Goal: Task Accomplishment & Management: Complete application form

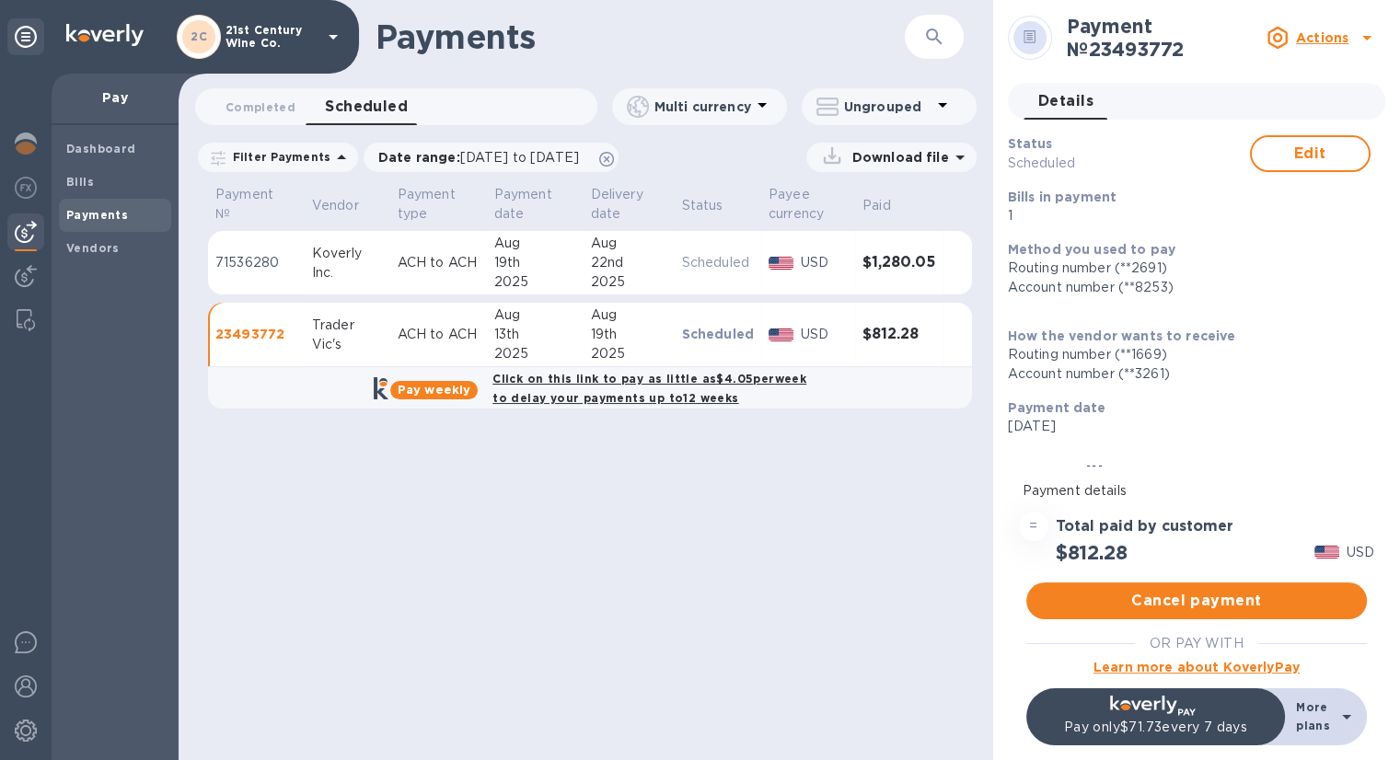
scroll to position [225, 0]
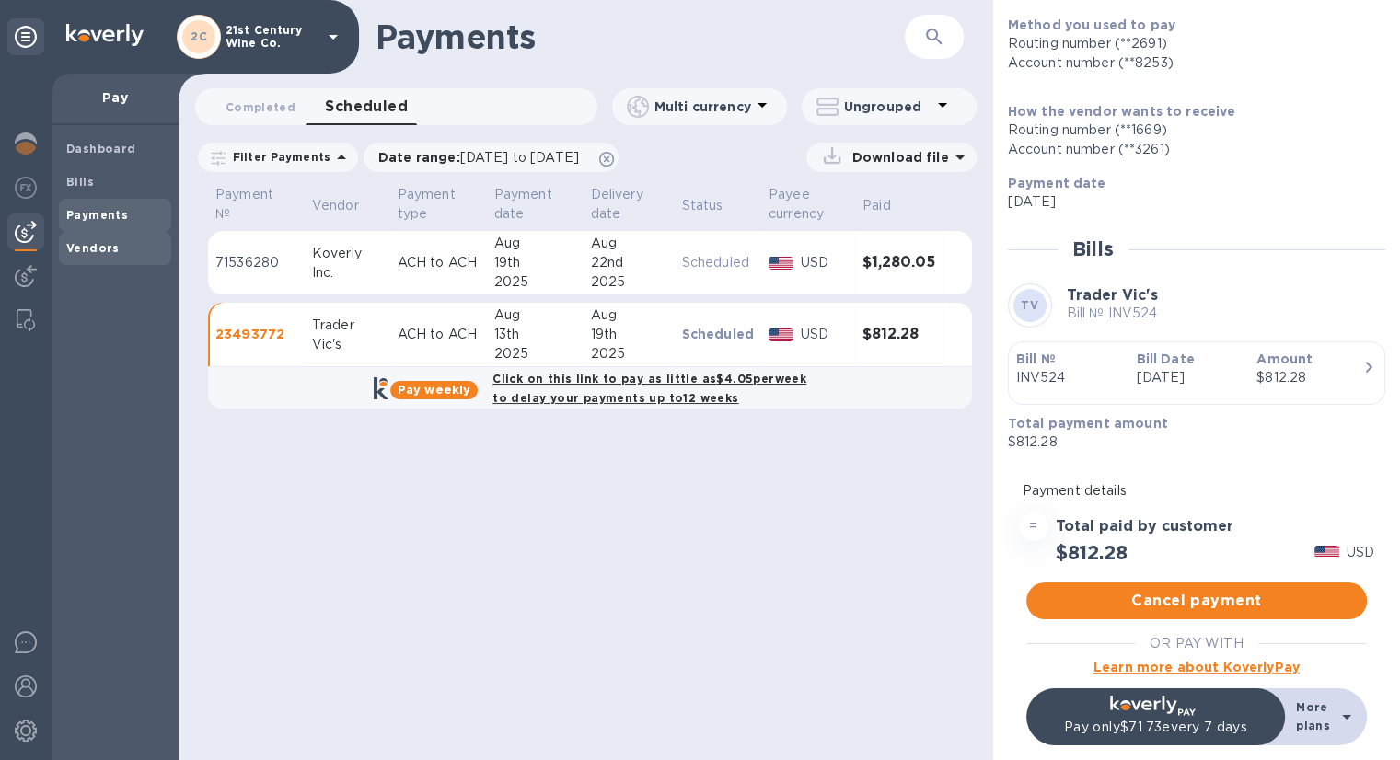
click at [102, 239] on span "Vendors" at bounding box center [92, 248] width 53 height 18
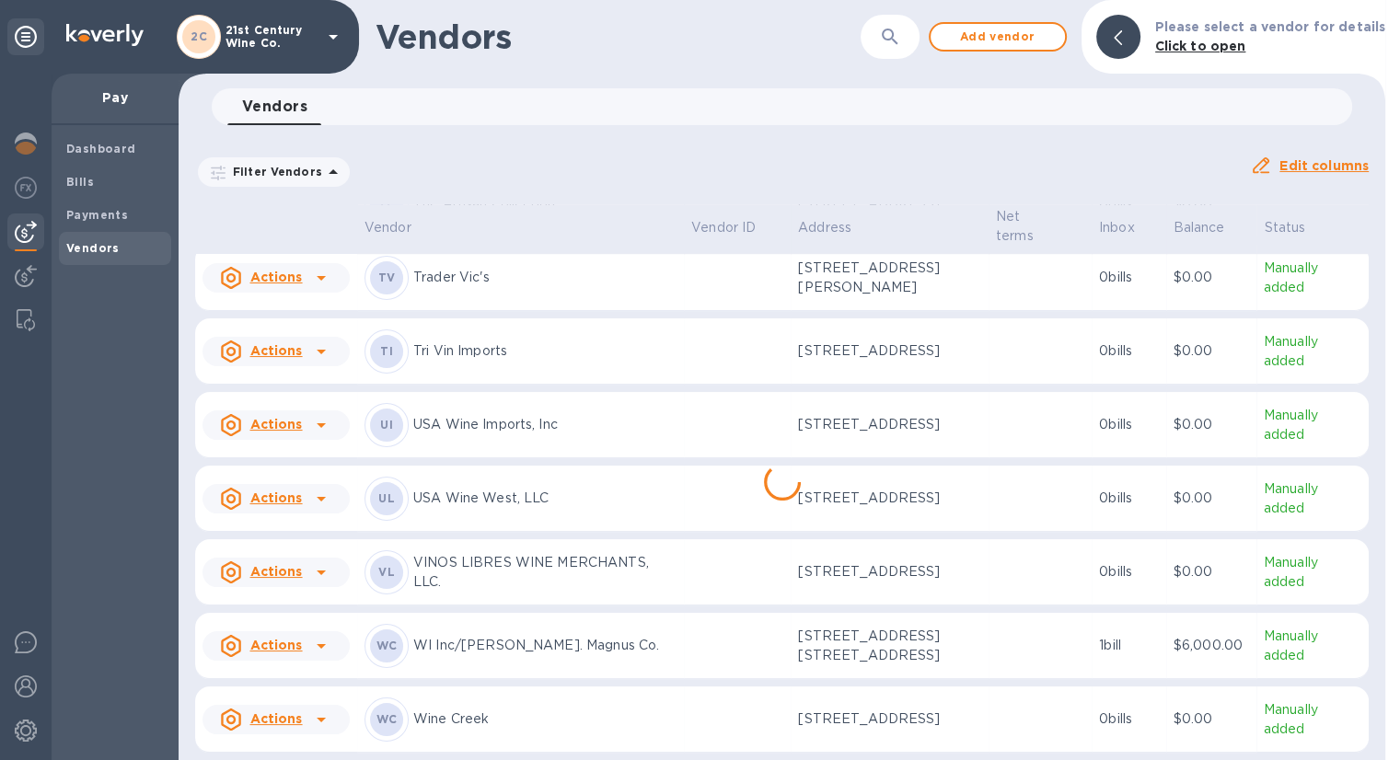
scroll to position [1288, 0]
click at [541, 415] on p "USA Wine Imports, Inc" at bounding box center [544, 424] width 263 height 19
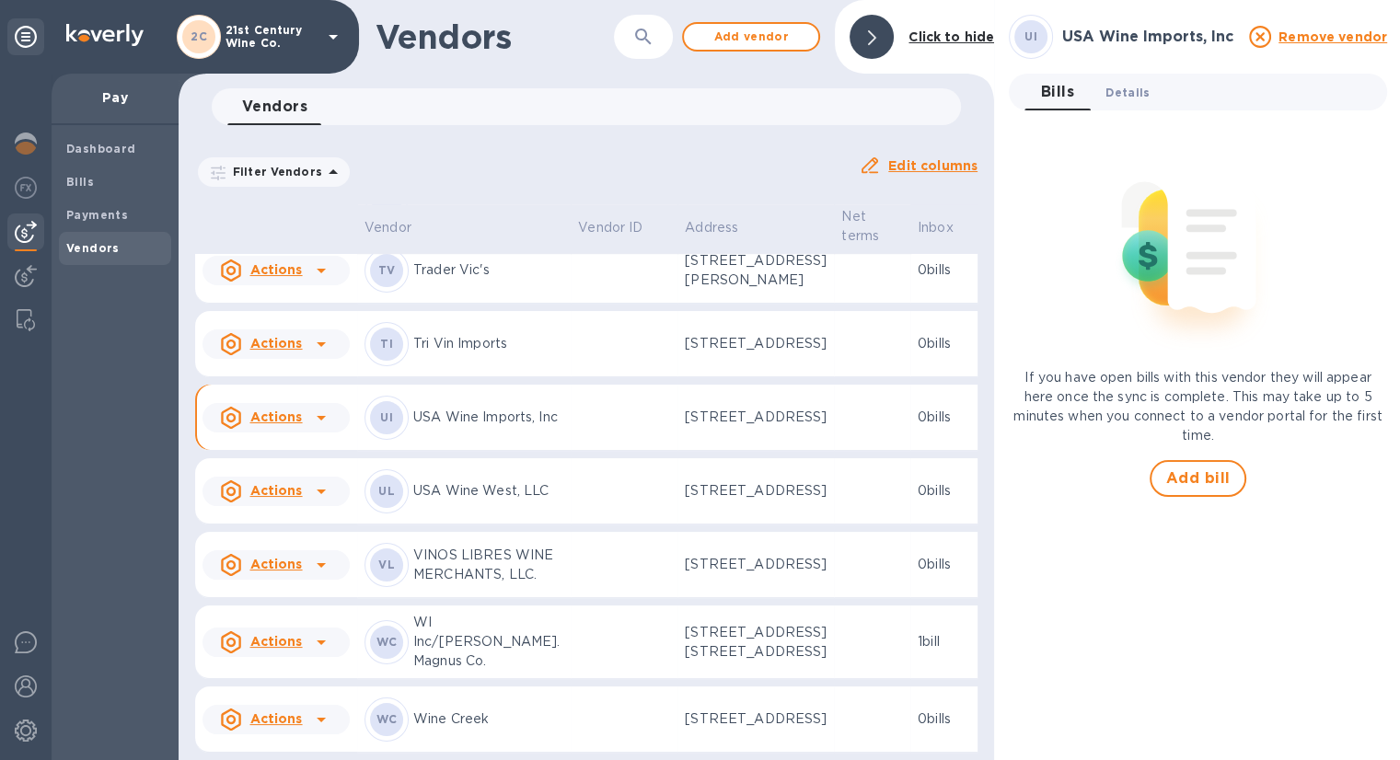
click at [1112, 93] on span "Details 0" at bounding box center [1127, 92] width 44 height 19
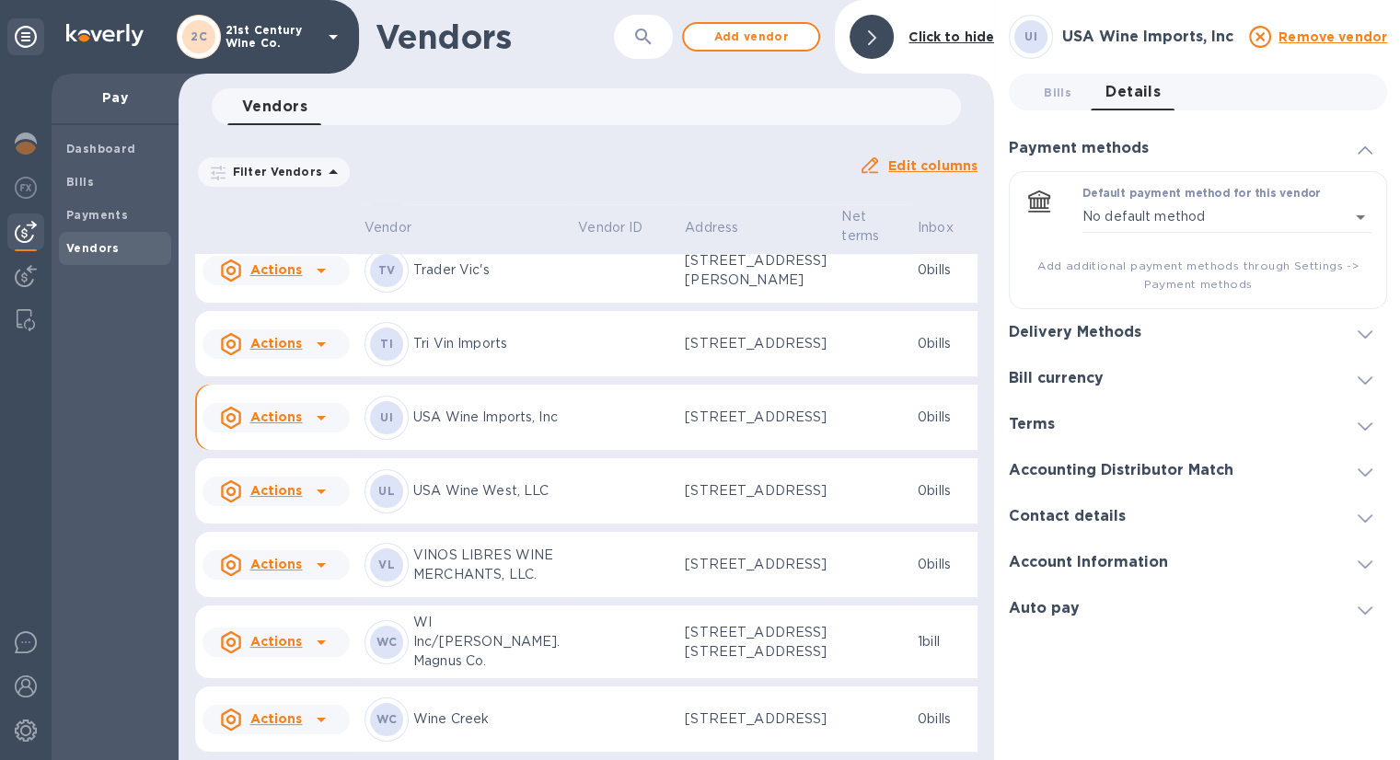
click at [1122, 329] on h3 "Delivery Methods" at bounding box center [1075, 332] width 133 height 17
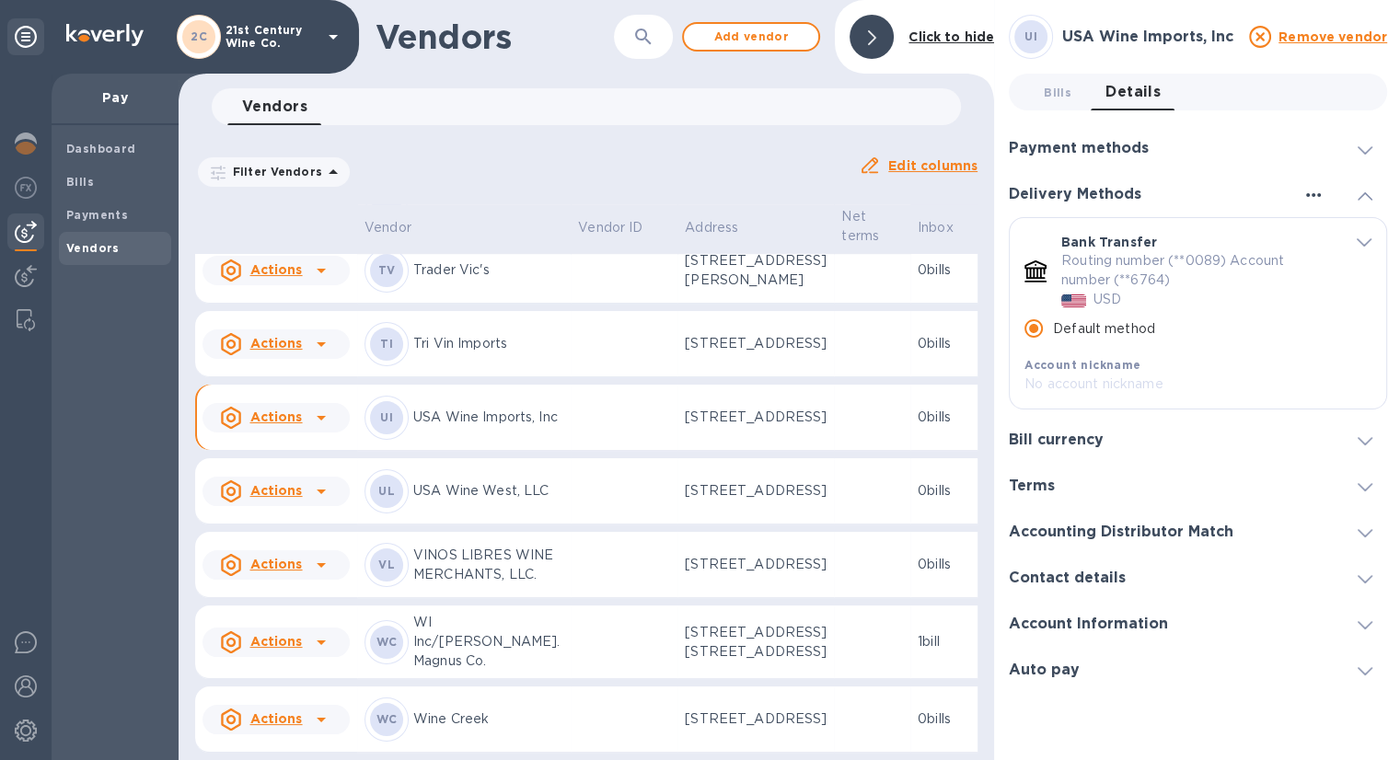
click at [1314, 195] on icon "button" at bounding box center [1313, 195] width 22 height 22
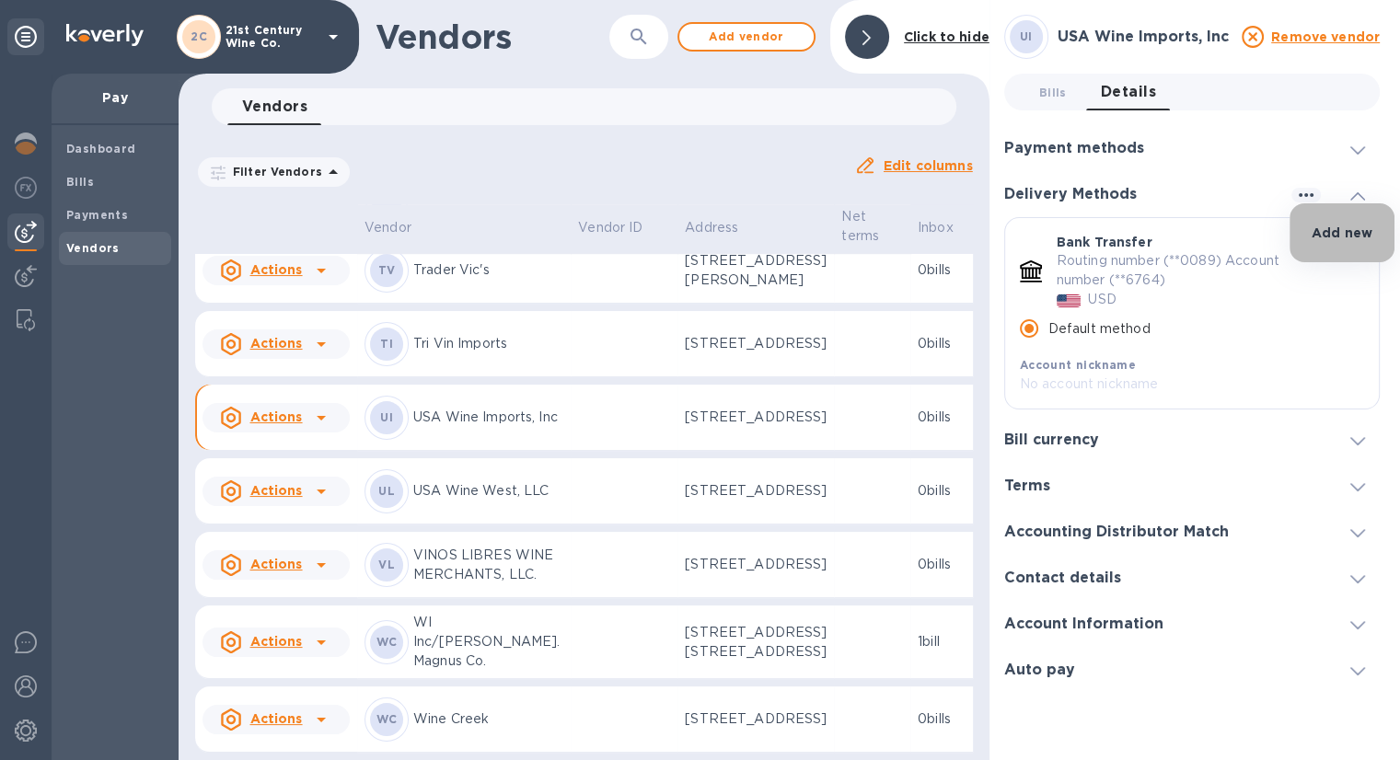
click at [1336, 233] on p "Add new" at bounding box center [1342, 233] width 61 height 18
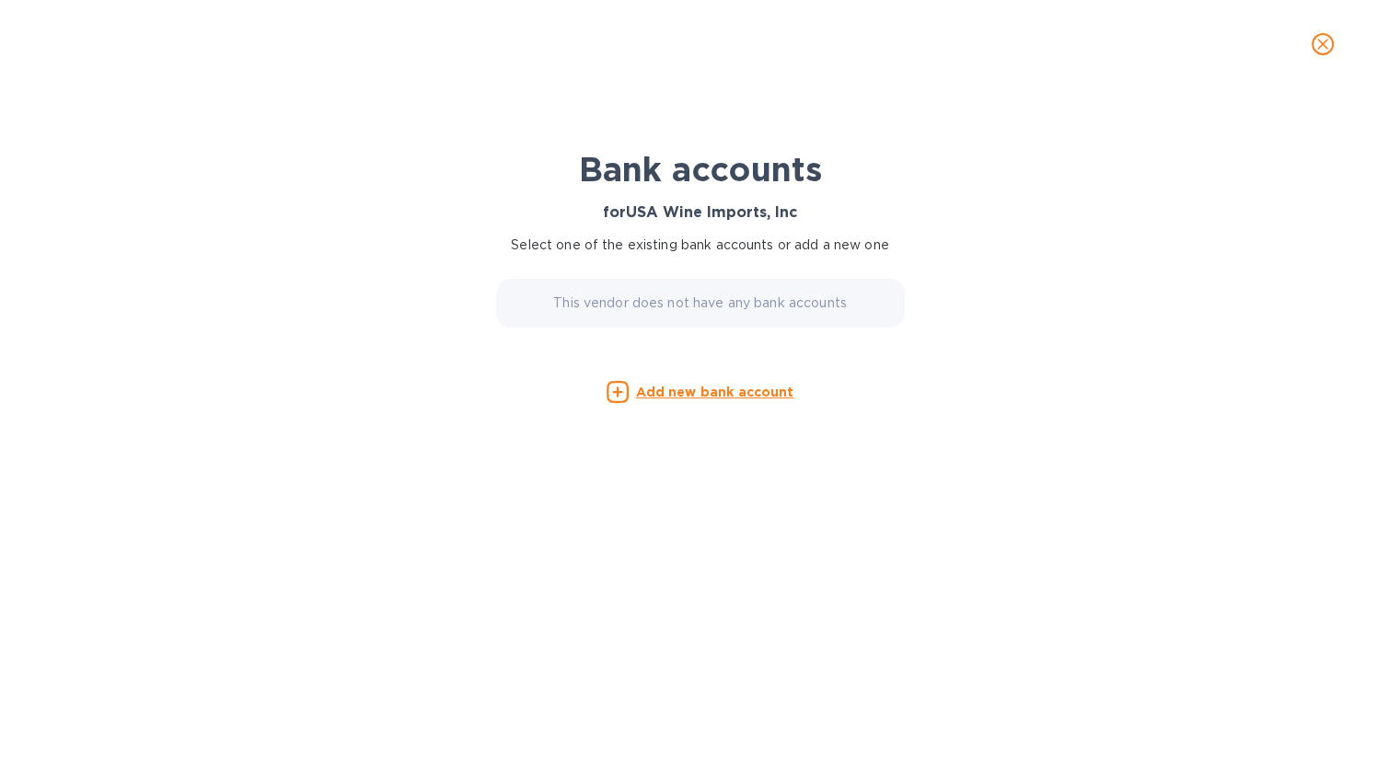
click at [1319, 52] on icon "close" at bounding box center [1322, 44] width 18 height 18
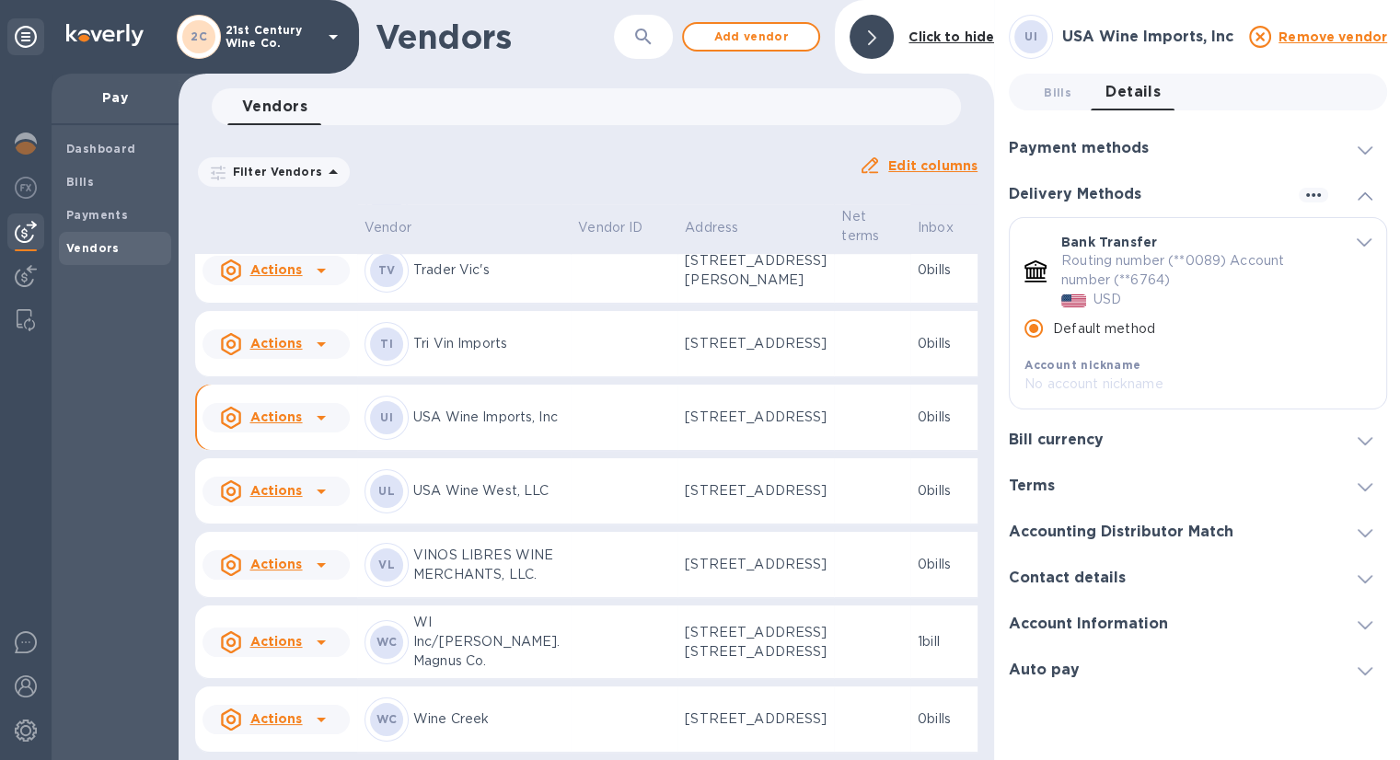
click at [1346, 148] on div at bounding box center [1365, 148] width 44 height 18
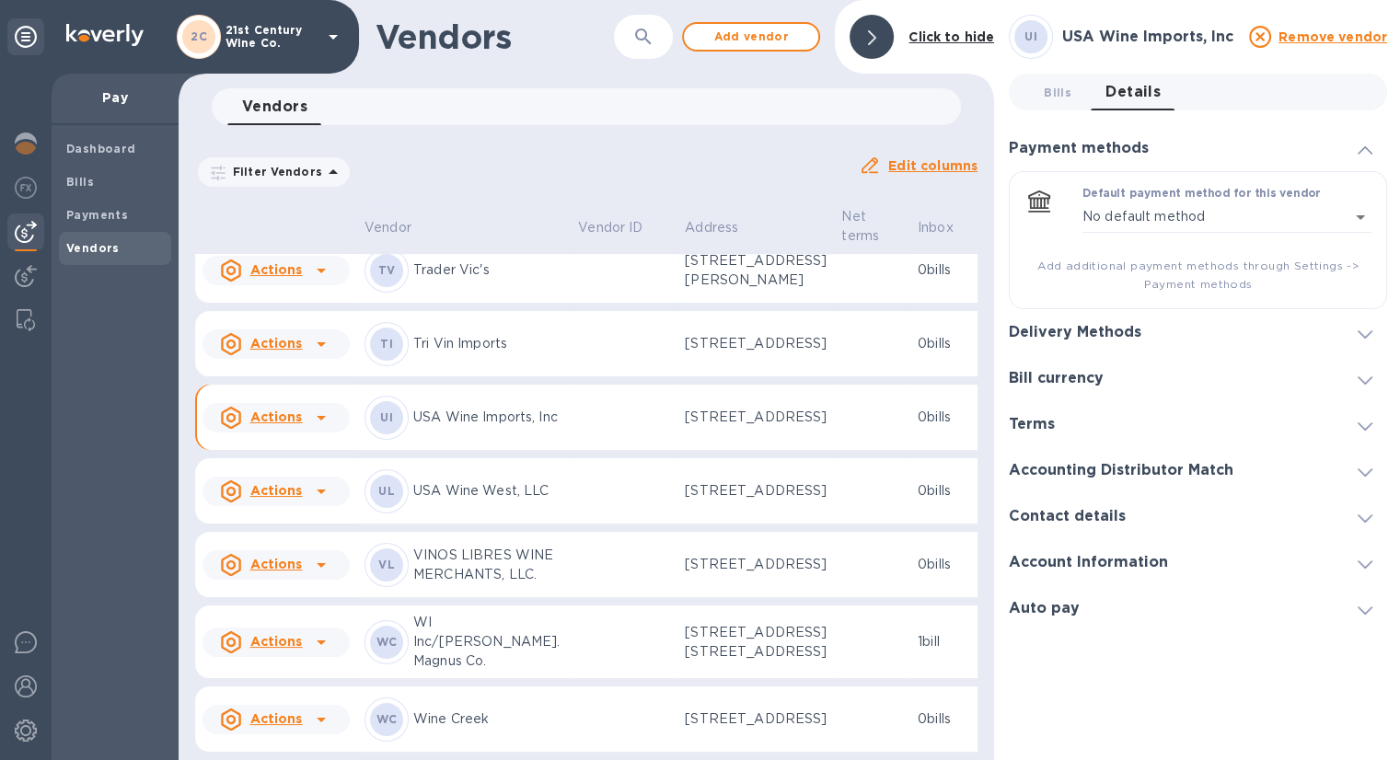
click at [1150, 325] on div "Delivery Methods" at bounding box center [1082, 332] width 147 height 17
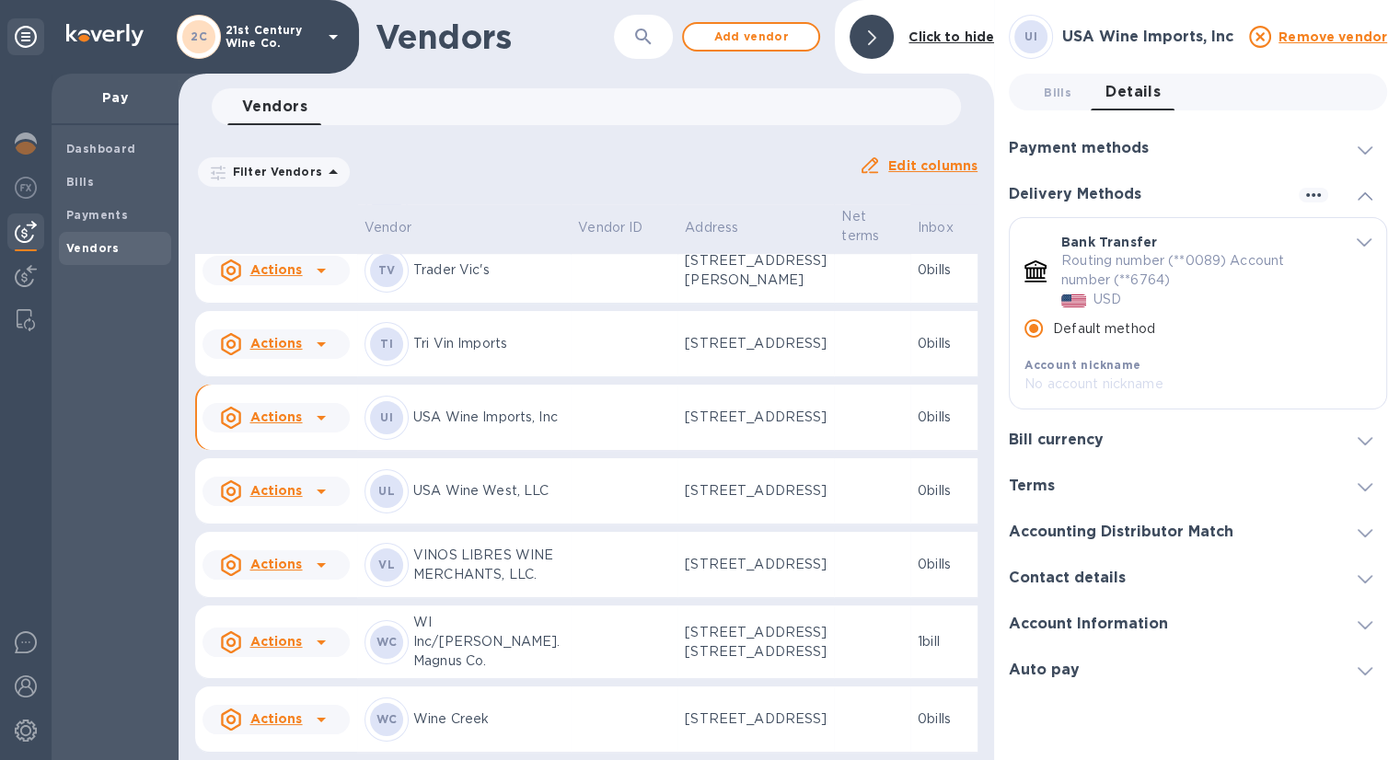
click at [1359, 240] on icon "default-method" at bounding box center [1364, 242] width 15 height 8
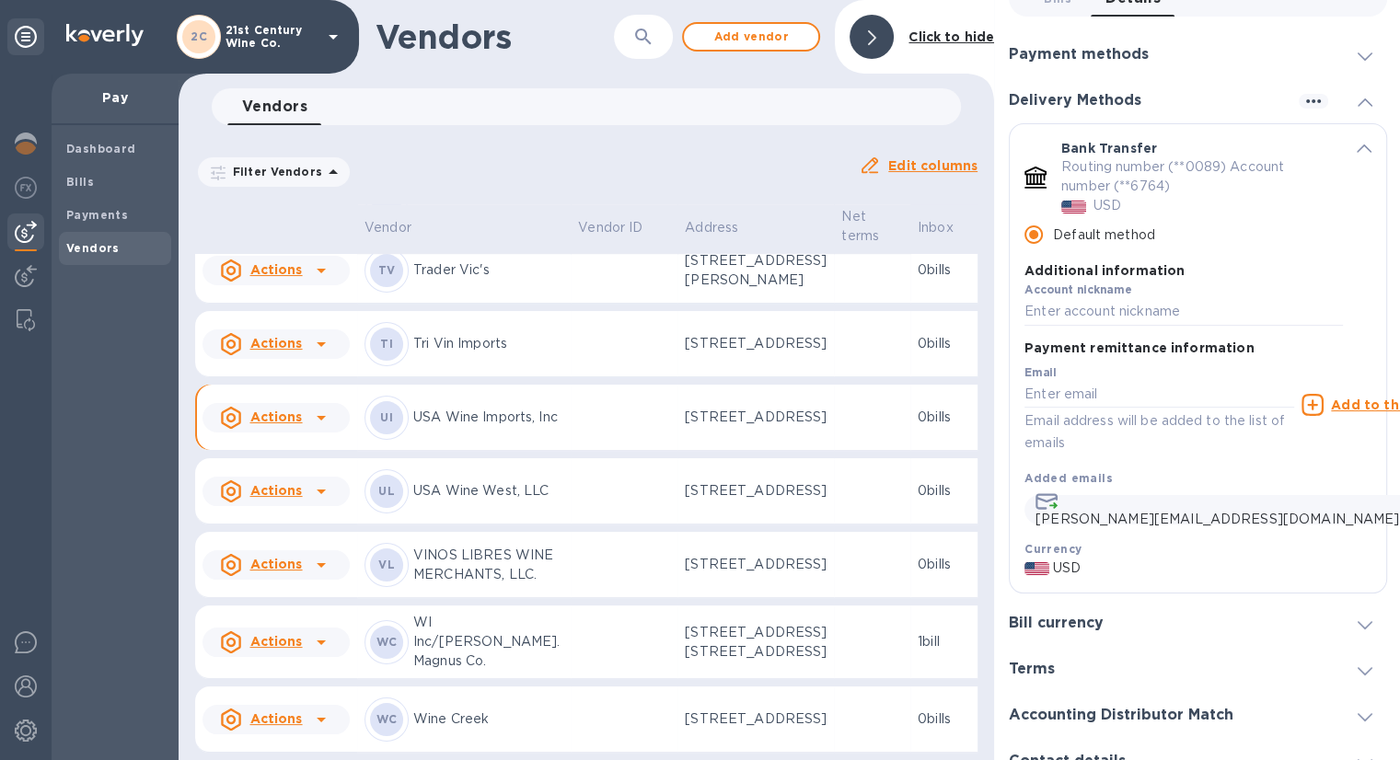
scroll to position [92, 0]
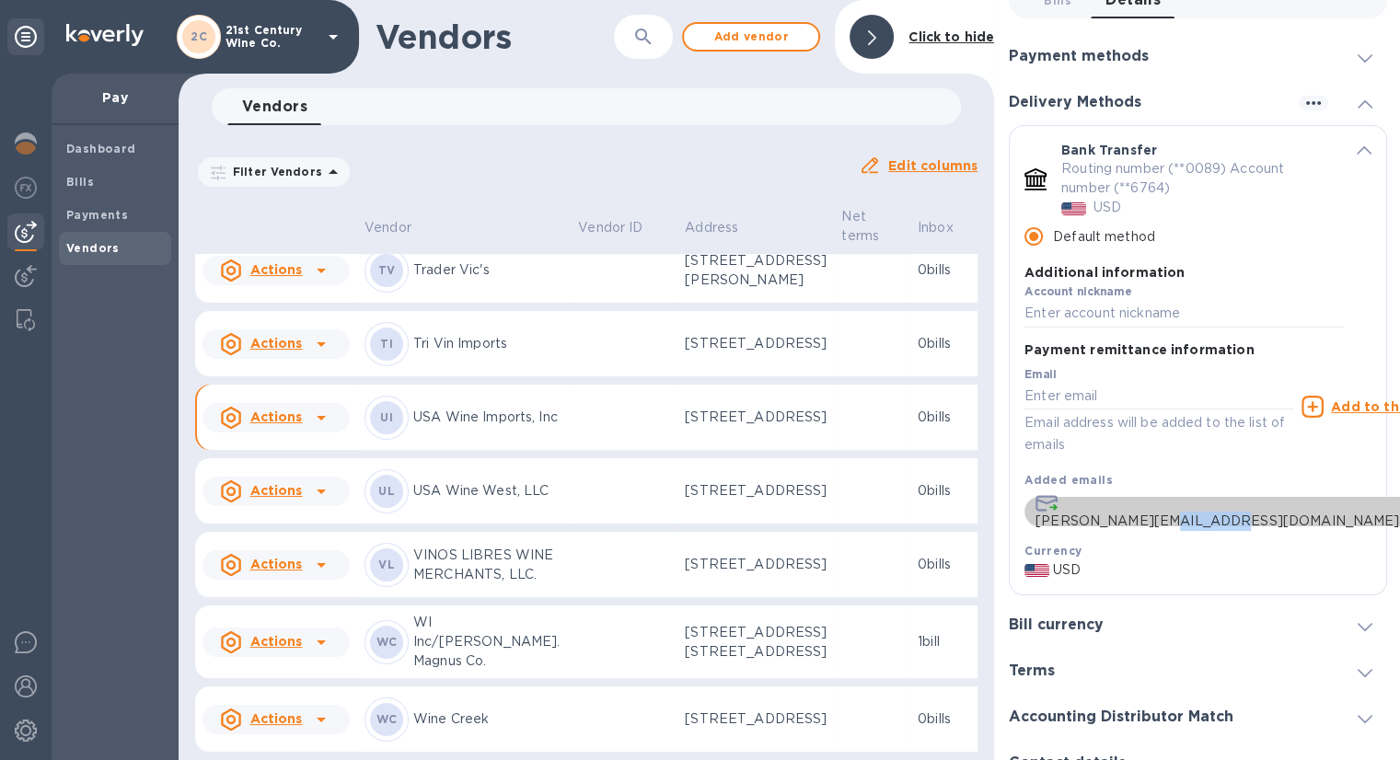
drag, startPoint x: 1232, startPoint y: 516, endPoint x: 1182, endPoint y: 514, distance: 50.7
click at [1182, 514] on p "[PERSON_NAME][EMAIL_ADDRESS][DOMAIN_NAME]" at bounding box center [1217, 521] width 364 height 19
click at [1304, 519] on div "[PERSON_NAME][EMAIL_ADDRESS][DOMAIN_NAME]" at bounding box center [1227, 508] width 407 height 37
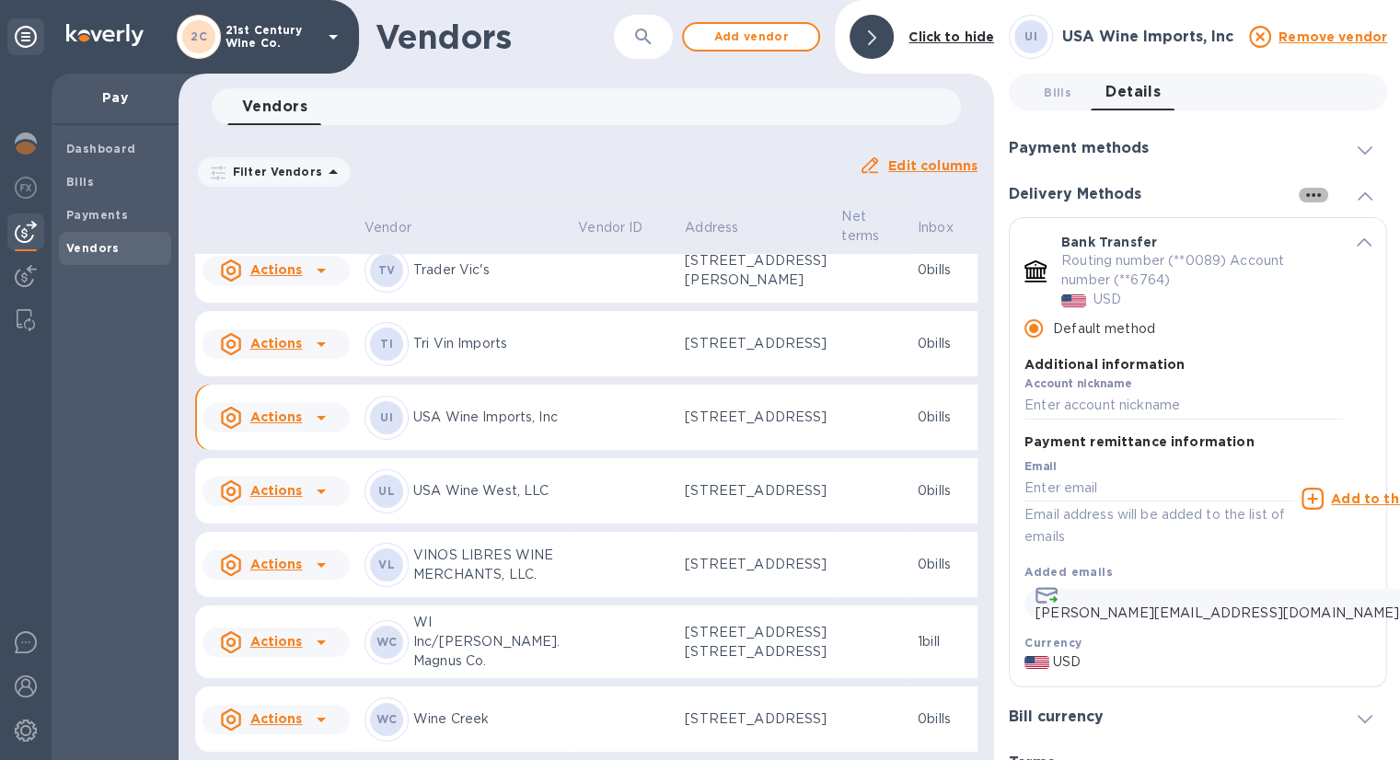
click at [1302, 196] on icon "button" at bounding box center [1313, 195] width 22 height 22
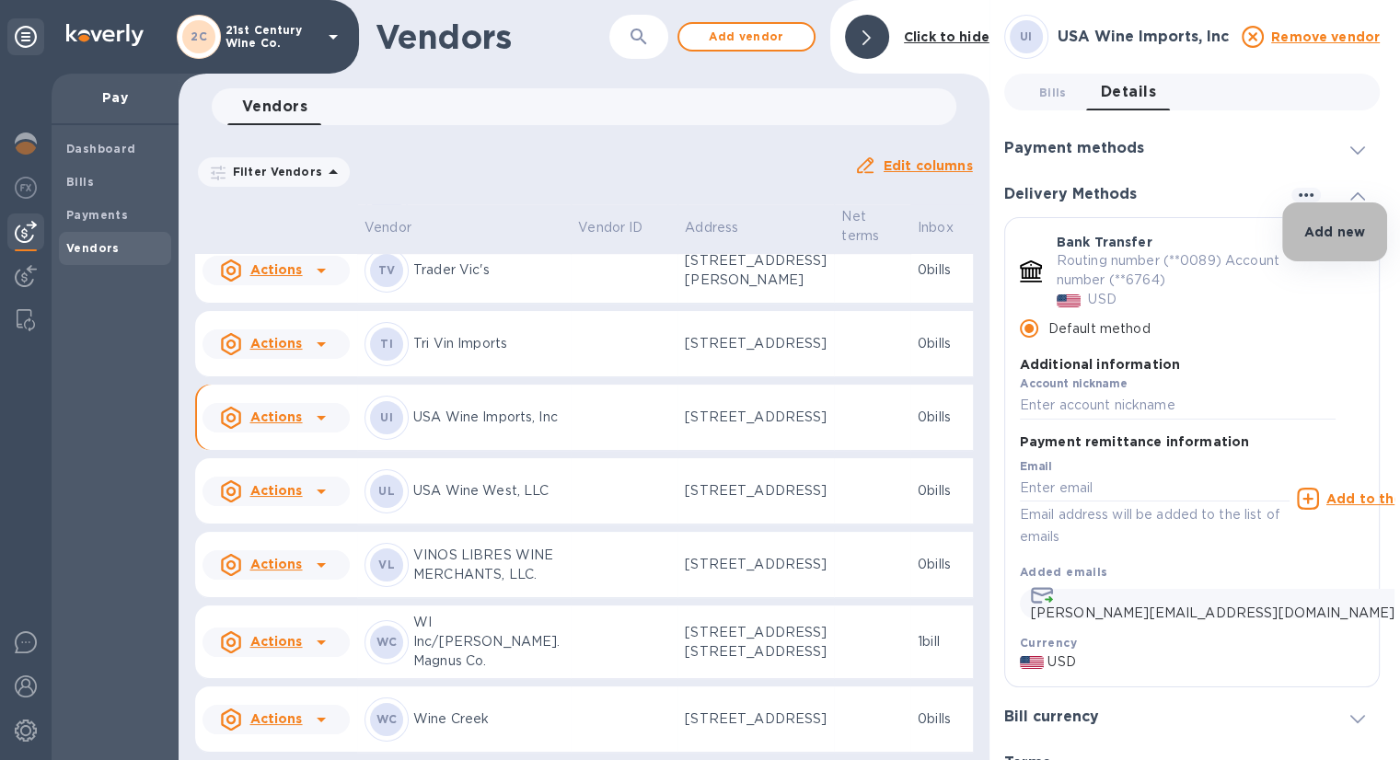
click at [1325, 232] on p "Add new" at bounding box center [1334, 232] width 61 height 18
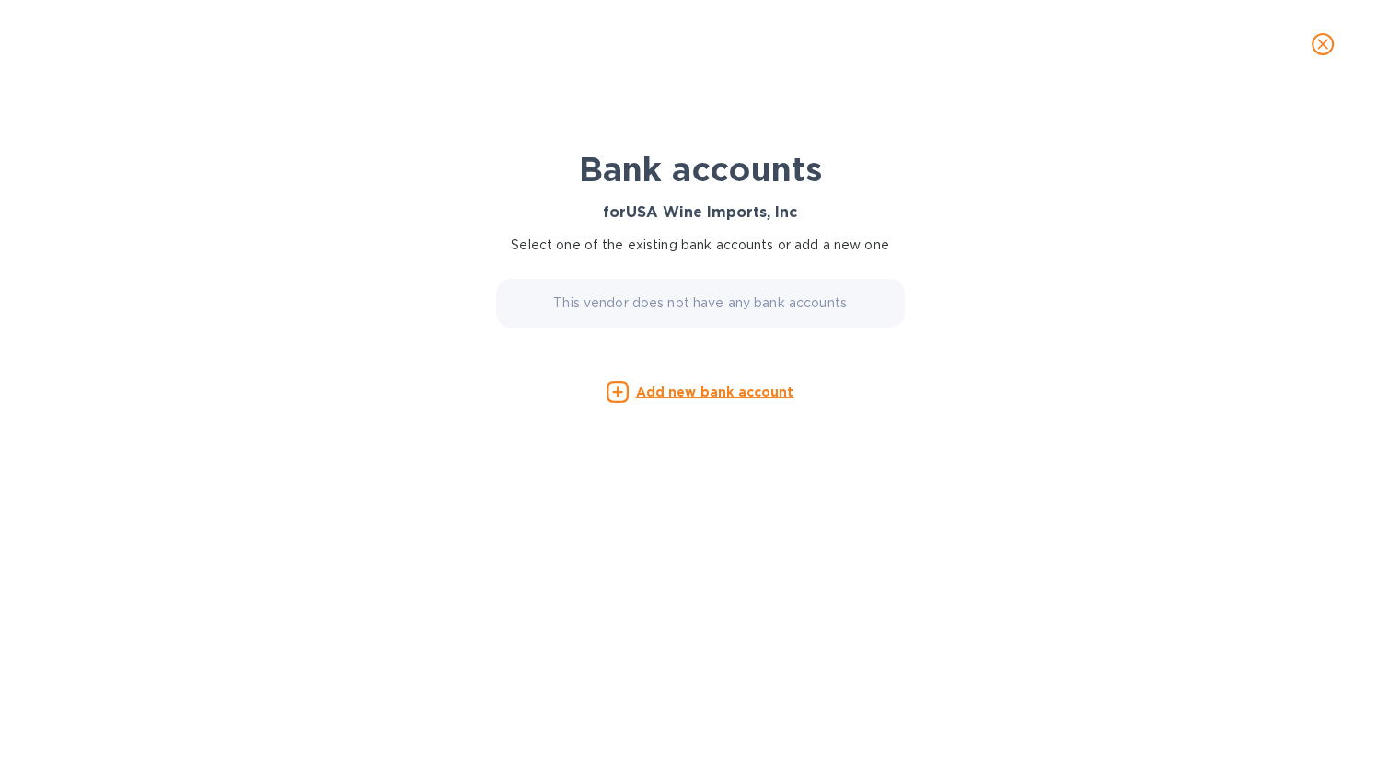
click at [770, 387] on u "Add new bank account" at bounding box center [715, 392] width 158 height 15
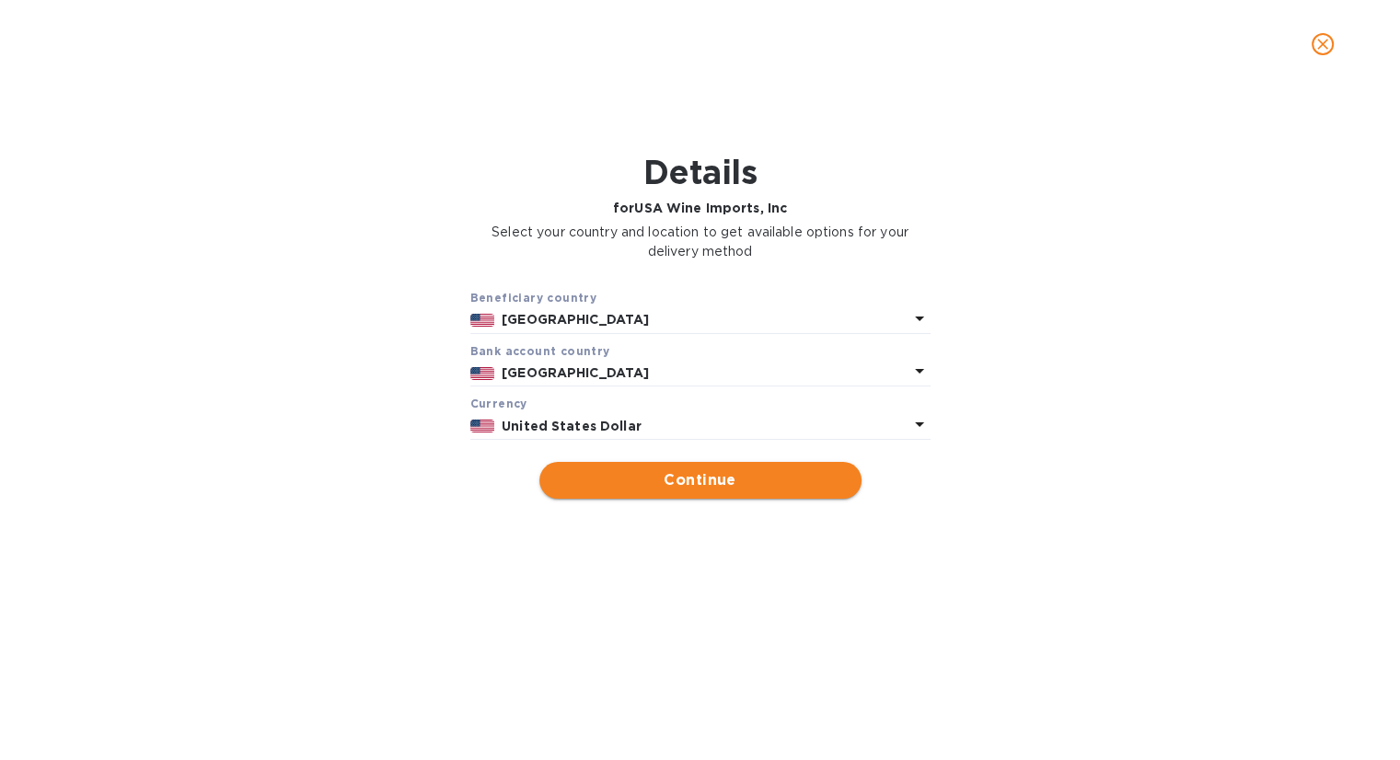
click at [696, 477] on span "Continue" at bounding box center [700, 480] width 293 height 22
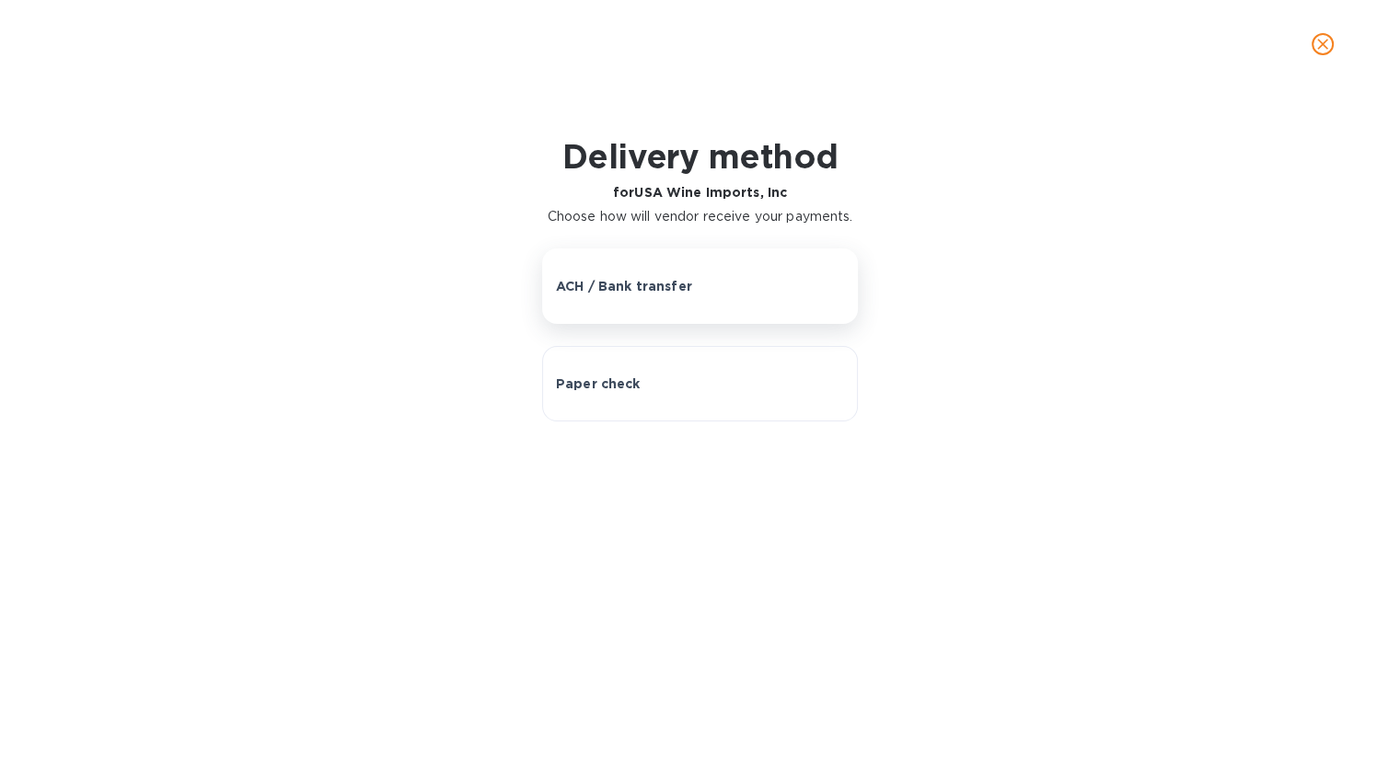
click at [643, 287] on p "ACH / Bank transfer" at bounding box center [624, 286] width 136 height 18
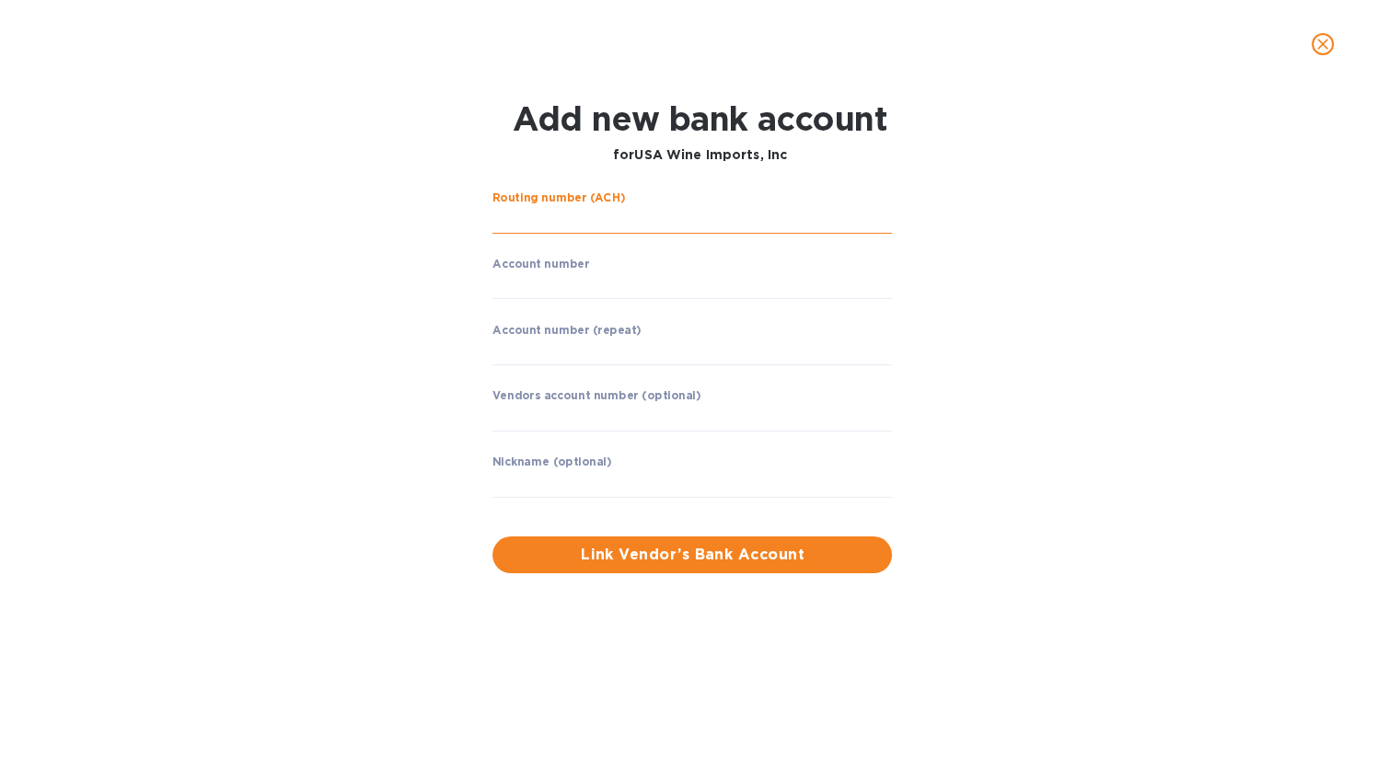
click at [569, 221] on input "string" at bounding box center [691, 220] width 399 height 28
paste input "071000013"
type input "071000013"
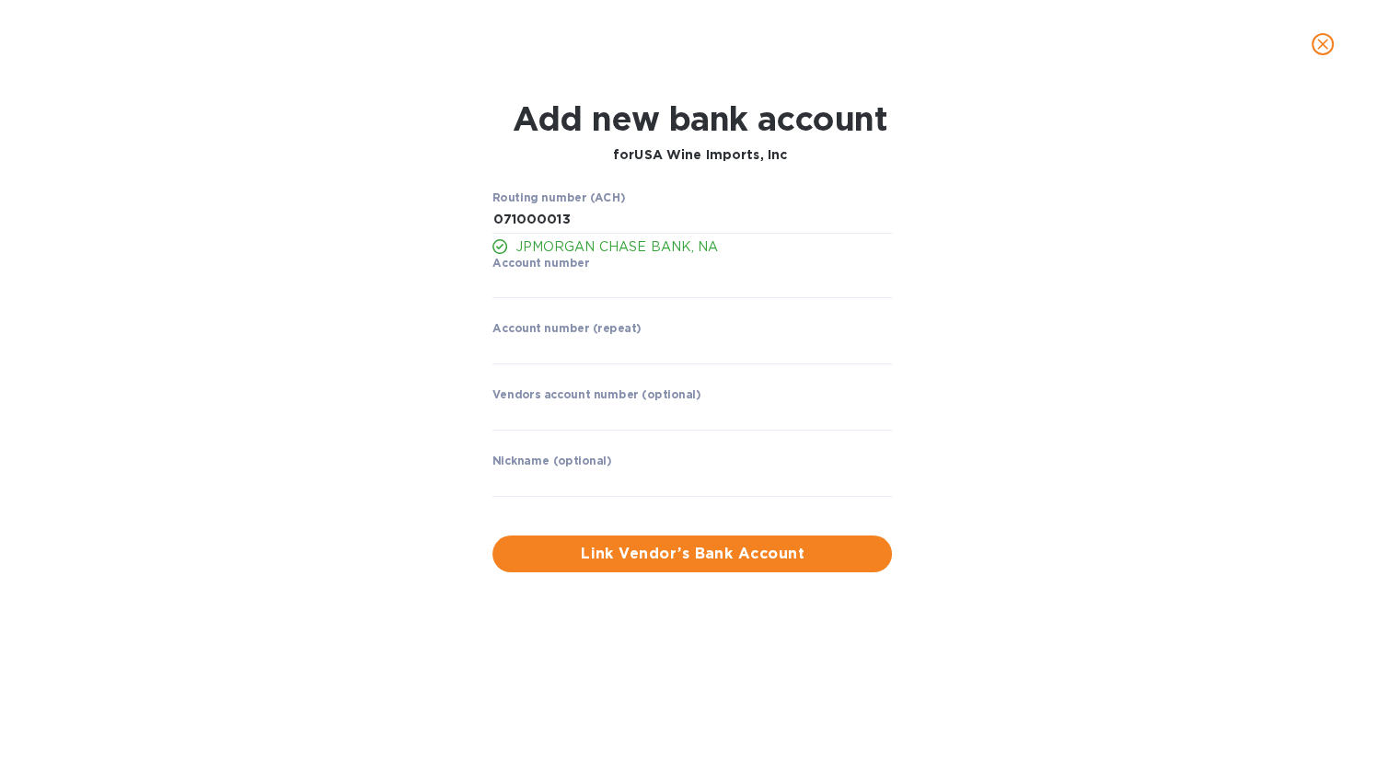
click at [1071, 365] on div "Routing number (ACH) JPMORGAN CHASE BANK, NA Account number ​ Account number (r…" at bounding box center [699, 381] width 901 height 403
click at [530, 292] on input "string" at bounding box center [691, 286] width 399 height 28
paste input "59385380036386798"
type input "59385380036386798"
click at [593, 346] on input "string" at bounding box center [691, 351] width 399 height 28
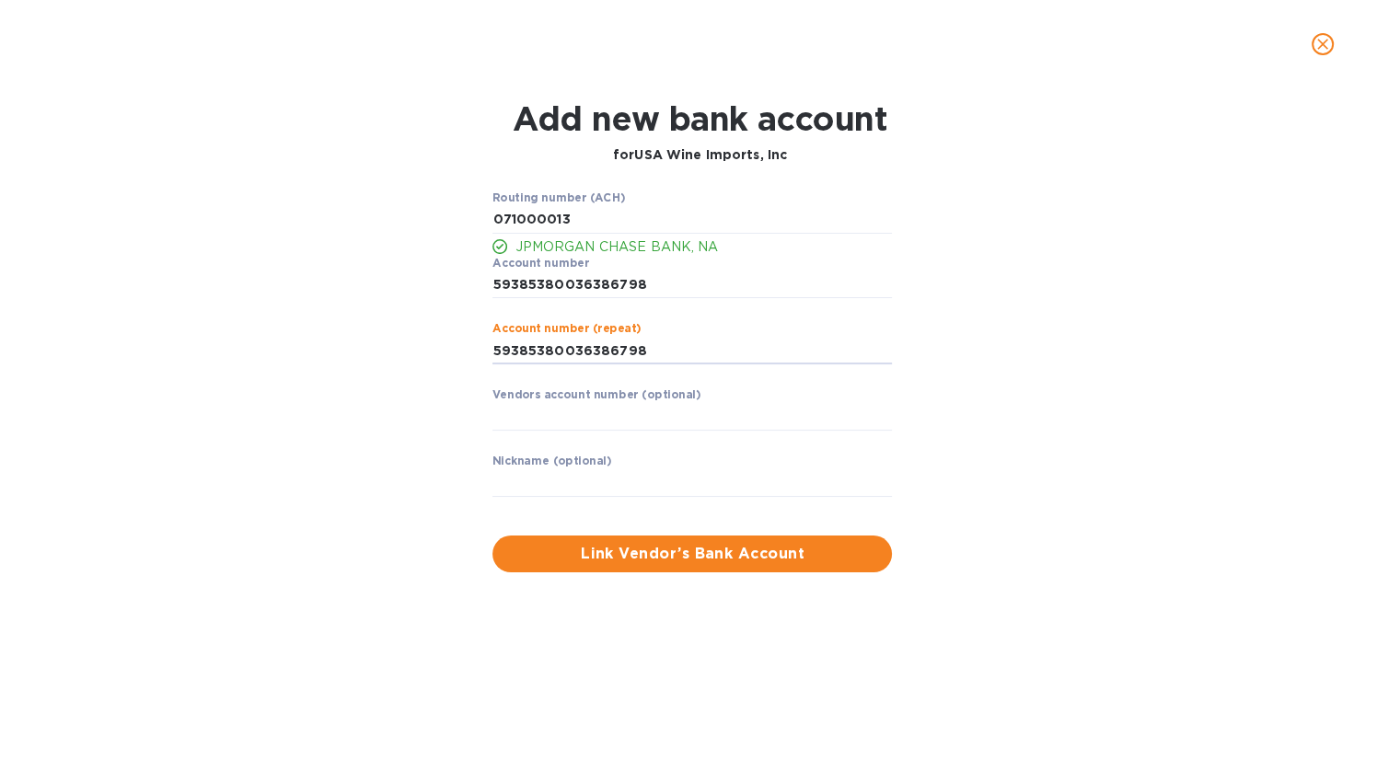
type input "59385380036386798"
click at [1110, 465] on div "Routing number (ACH) JPMORGAN CHASE BANK, NA Account number ​ Account number (r…" at bounding box center [699, 381] width 901 height 403
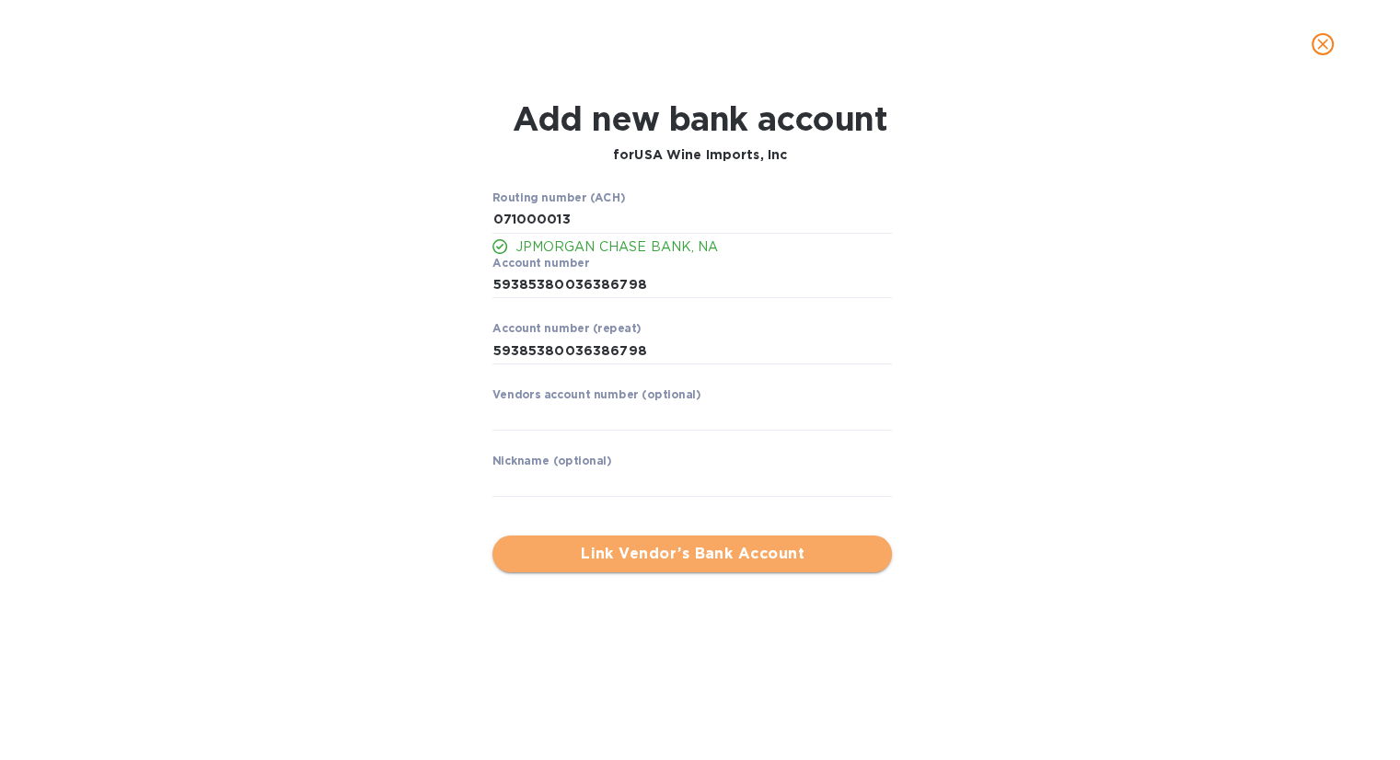
click at [733, 555] on span "Link Vendor’s Bank Account" at bounding box center [692, 554] width 370 height 22
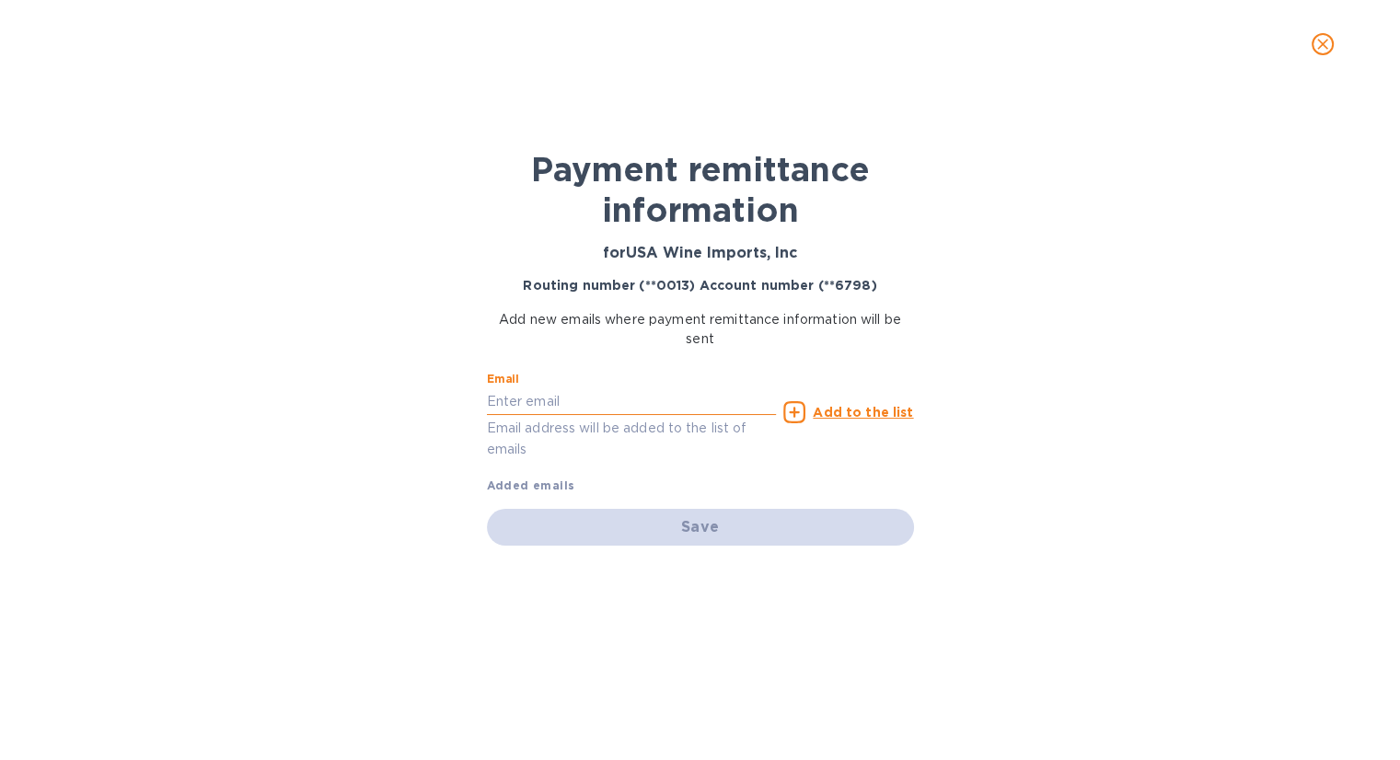
click at [576, 397] on input "text" at bounding box center [632, 401] width 290 height 28
paste input "[EMAIL_ADDRESS][DOMAIN_NAME]"
type input "[EMAIL_ADDRESS][DOMAIN_NAME]"
click at [857, 406] on u "Add to the list" at bounding box center [863, 412] width 100 height 15
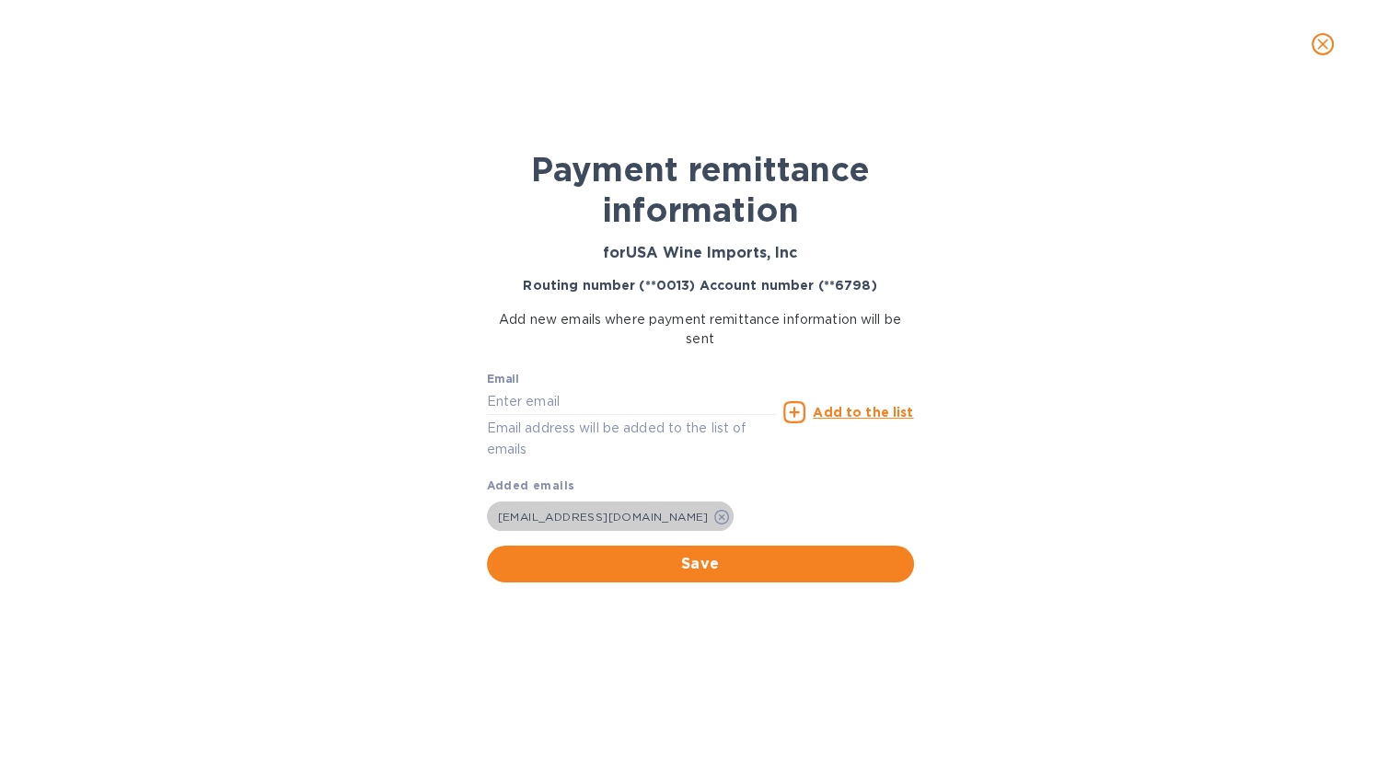
click at [714, 516] on icon at bounding box center [721, 517] width 15 height 15
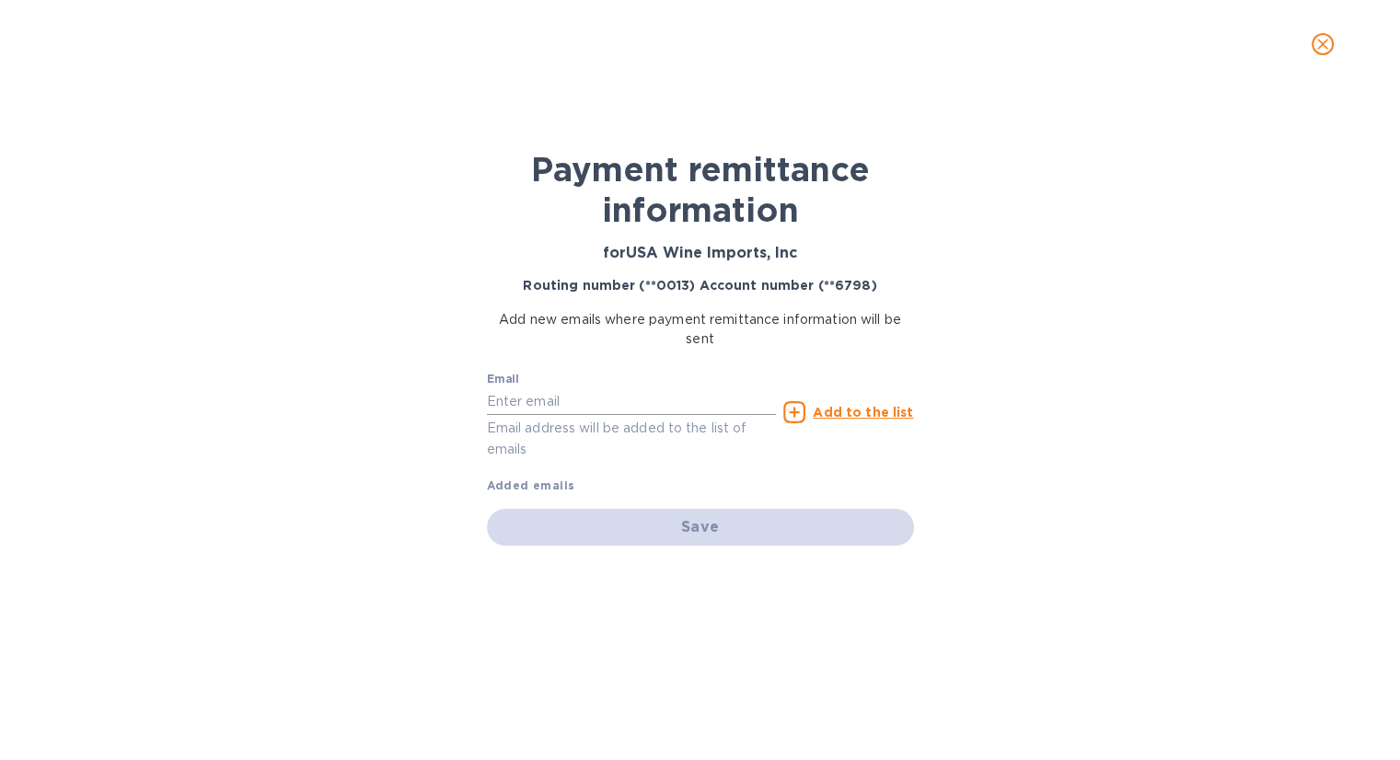
click at [588, 402] on input "text" at bounding box center [632, 401] width 290 height 28
paste input "[EMAIL_ADDRESS][DOMAIN_NAME]"
type input "[EMAIL_ADDRESS][DOMAIN_NAME]"
click at [736, 531] on div "Save" at bounding box center [700, 527] width 427 height 37
click at [849, 406] on u "Add to the list" at bounding box center [863, 412] width 100 height 15
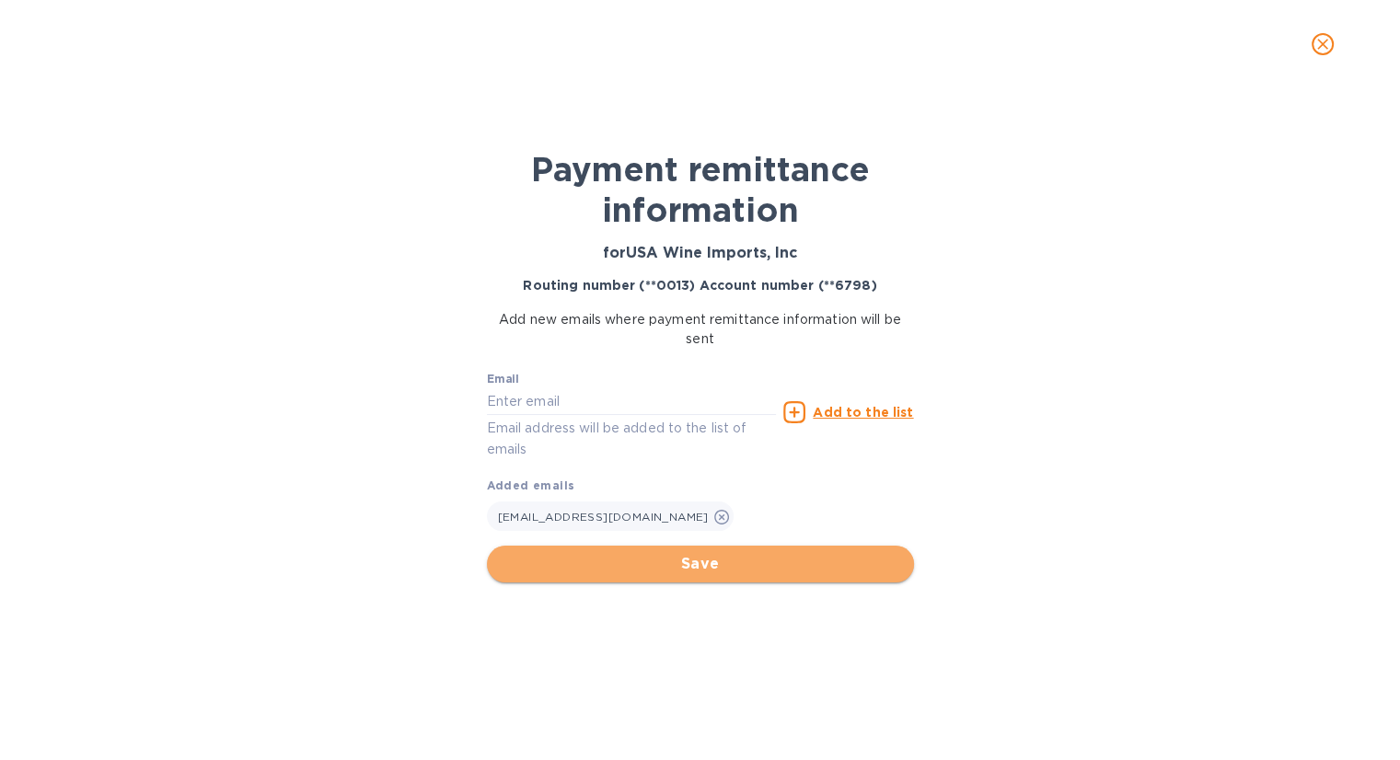
click at [747, 560] on span "Save" at bounding box center [701, 564] width 398 height 22
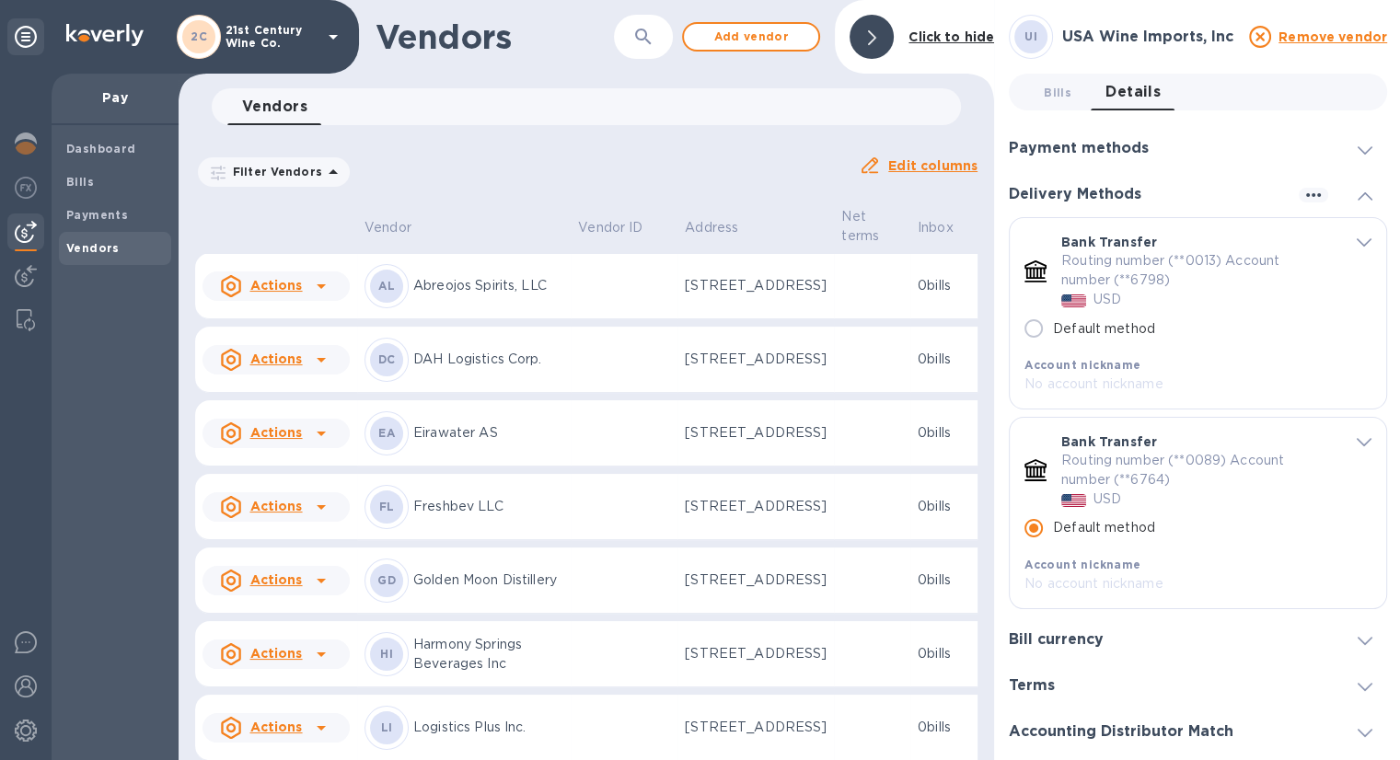
click at [1358, 245] on icon "default-method" at bounding box center [1364, 242] width 15 height 8
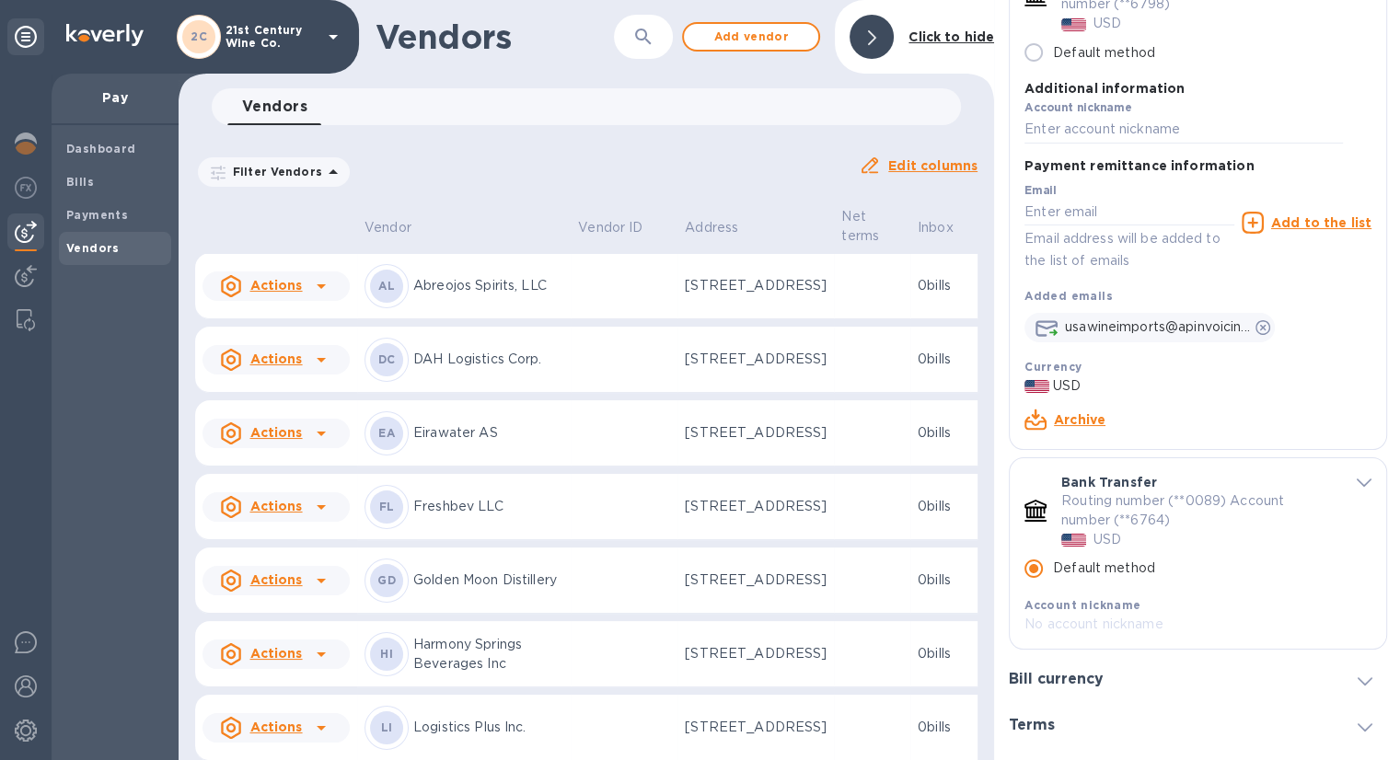
scroll to position [92, 0]
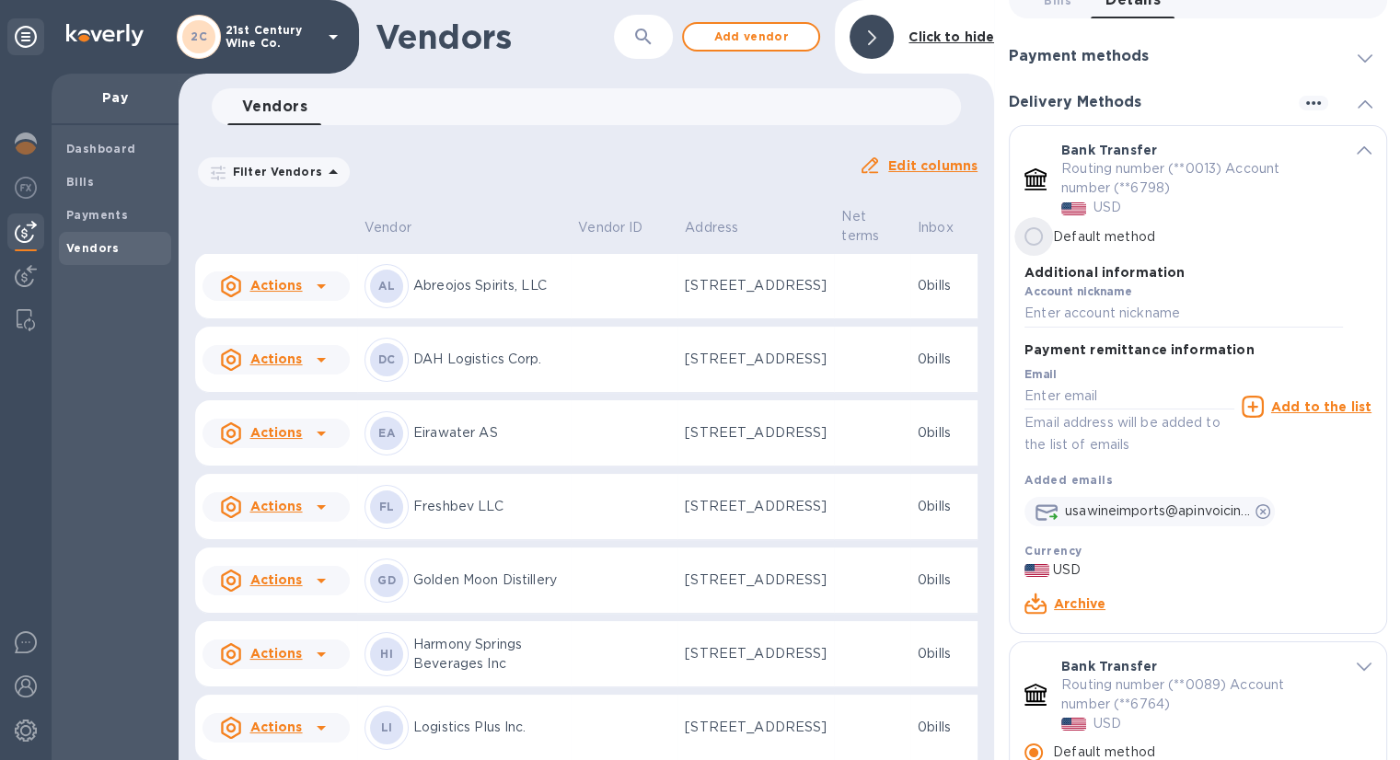
click at [1041, 233] on input "Default method" at bounding box center [1033, 236] width 39 height 39
radio input "true"
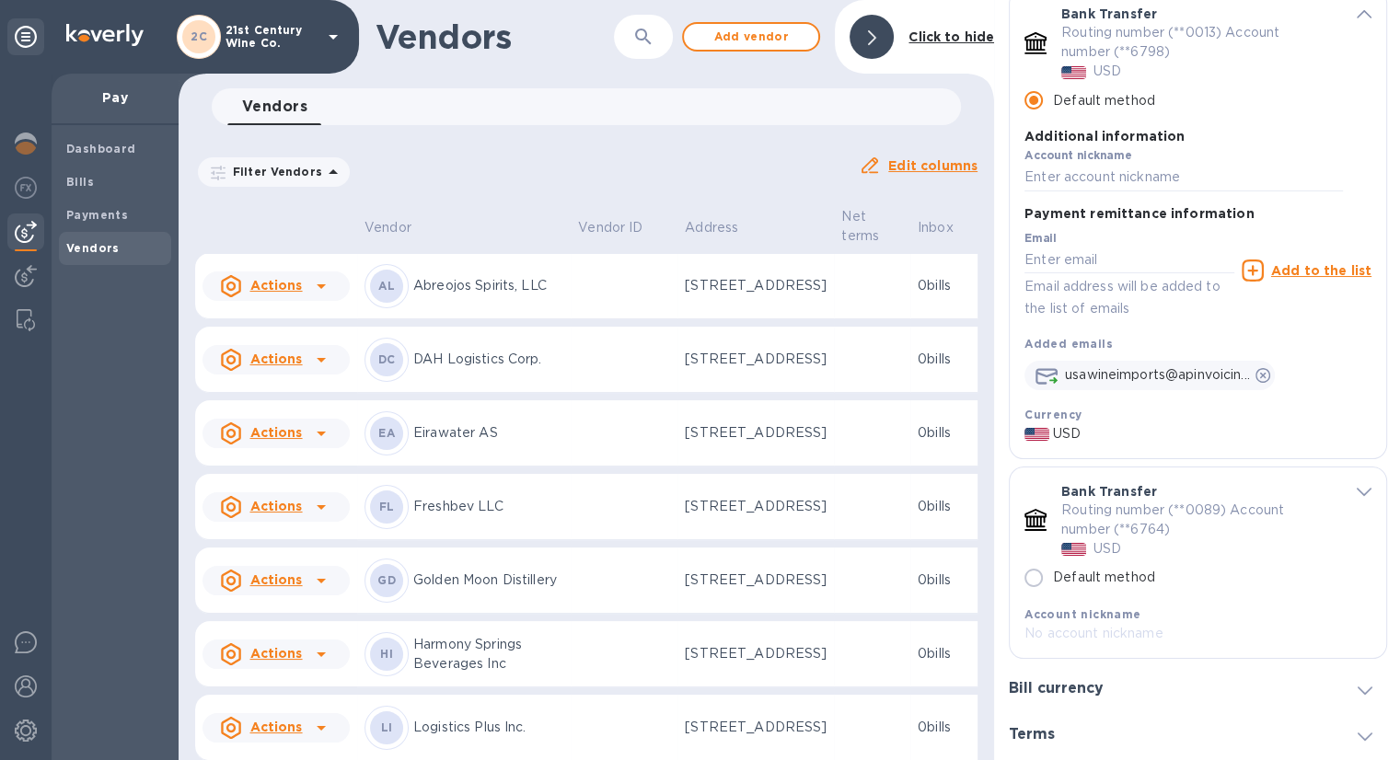
scroll to position [226, 0]
click at [1088, 262] on input "default-method" at bounding box center [1129, 262] width 210 height 28
paste input "[PERSON_NAME][EMAIL_ADDRESS][DOMAIN_NAME]"
type input "[PERSON_NAME][EMAIL_ADDRESS][DOMAIN_NAME]"
click at [1310, 269] on u "Add to the list" at bounding box center [1321, 272] width 100 height 15
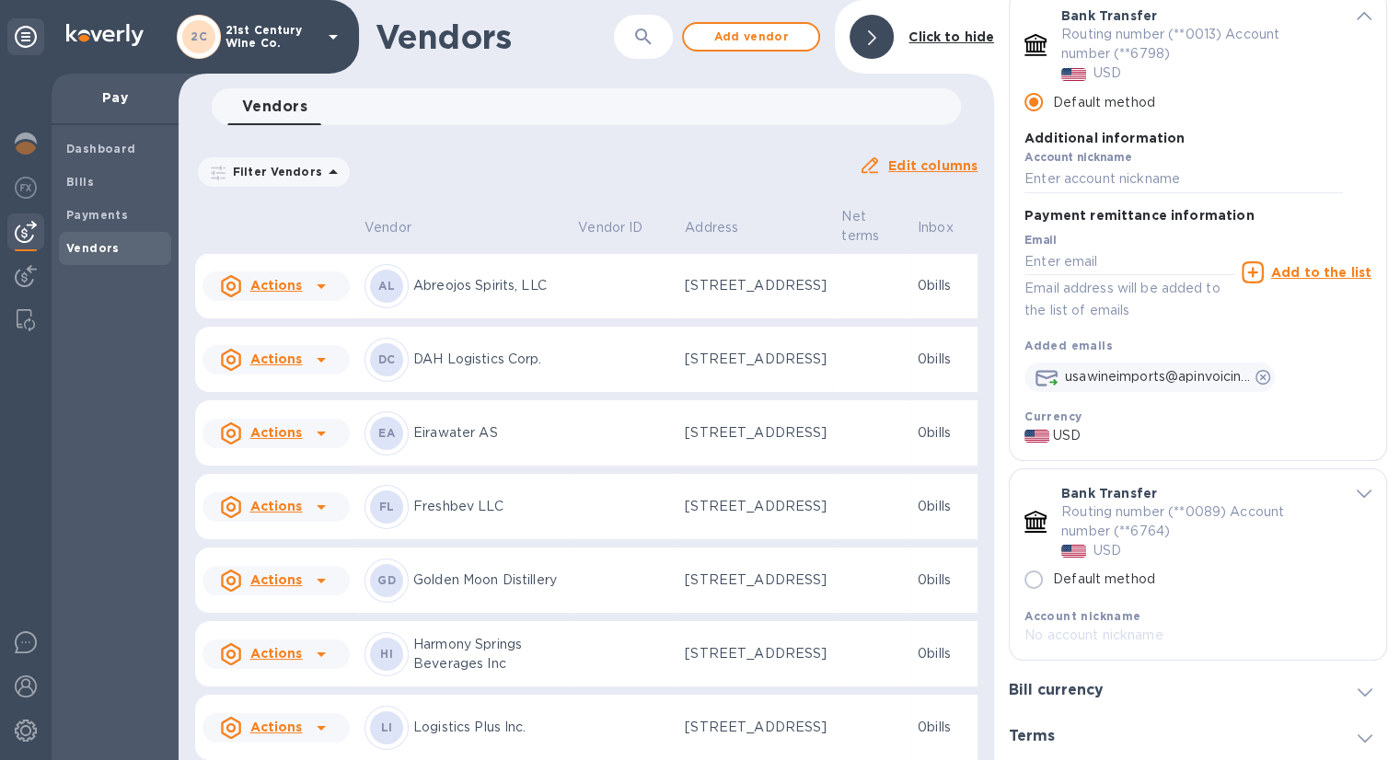
scroll to position [246, 0]
